Goal: Obtain resource: Obtain resource

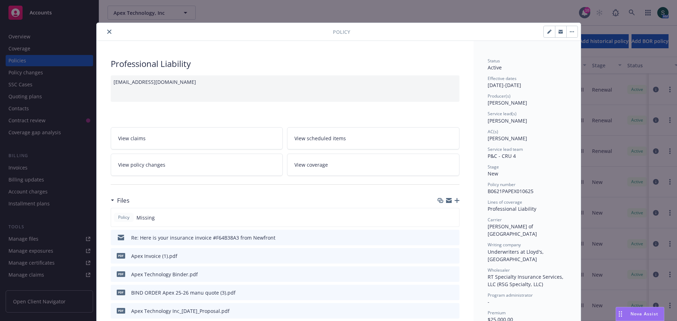
click at [348, 297] on div "pdf BIND ORDER Apex 25-26 manu quote (3).pdf" at bounding box center [285, 293] width 349 height 16
click at [453, 292] on button "preview file" at bounding box center [453, 292] width 8 height 6
click at [108, 32] on icon "close" at bounding box center [109, 32] width 4 height 4
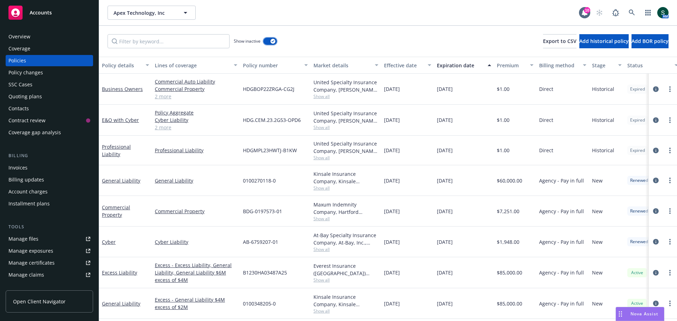
click at [267, 42] on button "button" at bounding box center [269, 41] width 13 height 7
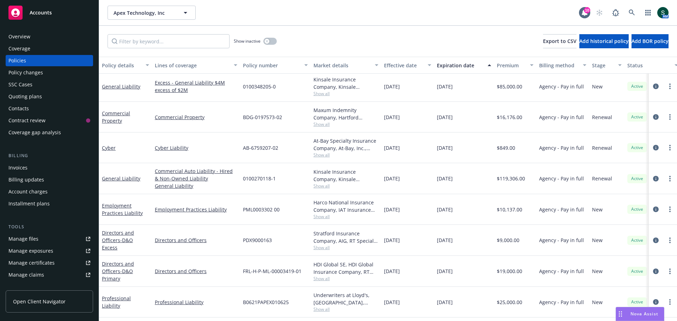
scroll to position [35, 0]
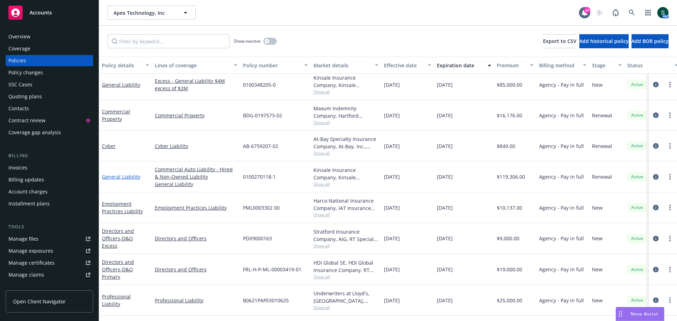
click at [109, 177] on link "General Liability" at bounding box center [121, 176] width 38 height 7
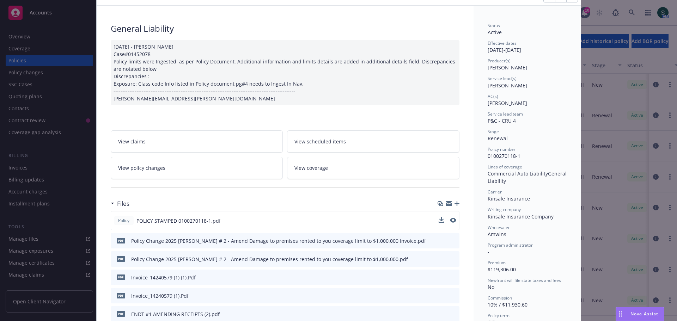
scroll to position [71, 0]
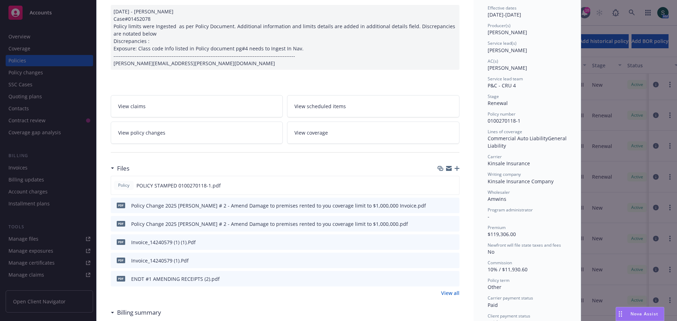
click at [452, 203] on icon "preview file" at bounding box center [452, 205] width 6 height 5
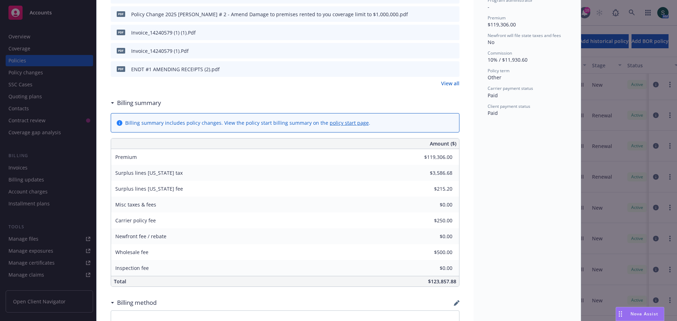
scroll to position [176, 0]
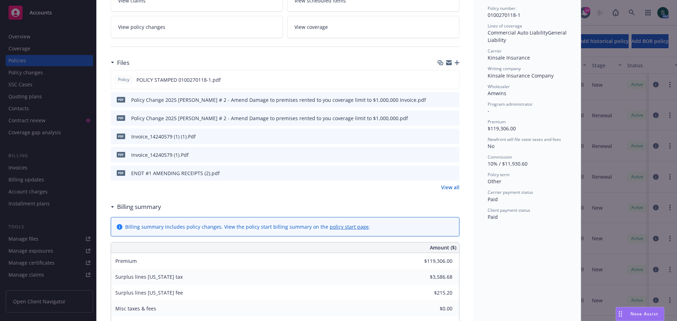
click at [451, 173] on icon "preview file" at bounding box center [452, 172] width 6 height 5
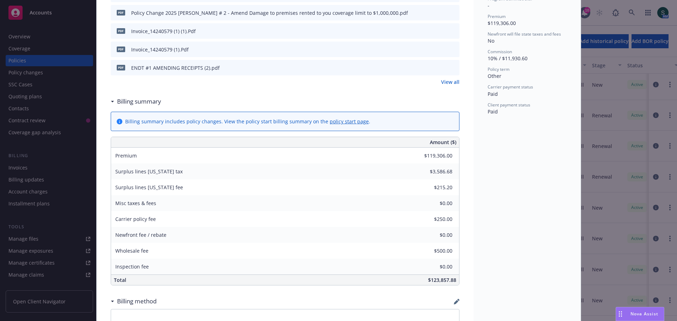
scroll to position [282, 0]
click at [451, 84] on link "View all" at bounding box center [450, 81] width 18 height 7
